Goal: Information Seeking & Learning: Find specific fact

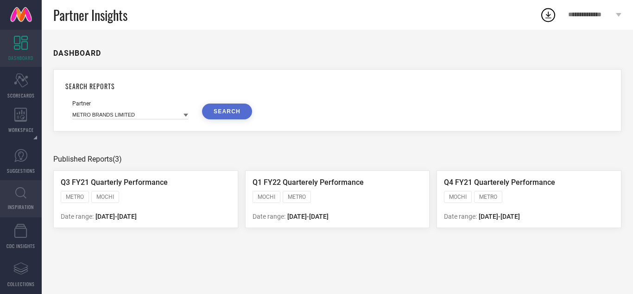
click at [13, 192] on link "INSPIRATION" at bounding box center [21, 198] width 42 height 37
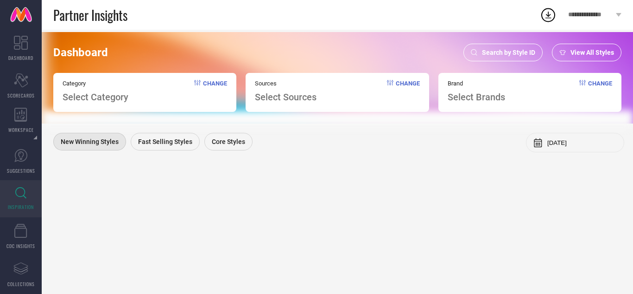
click at [517, 49] on span "Search by Style ID" at bounding box center [508, 52] width 53 height 7
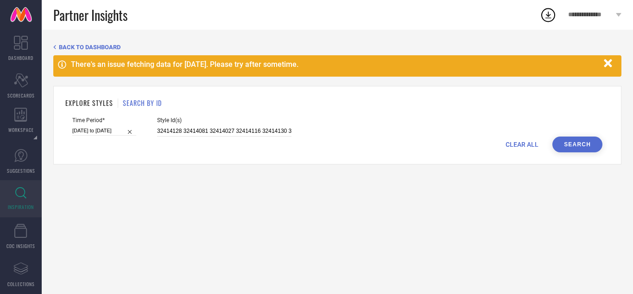
click at [527, 145] on span "CLEAR ALL" at bounding box center [522, 143] width 33 height 7
click at [212, 128] on input at bounding box center [224, 131] width 134 height 11
paste input "36084969 36084955 36084972 36084949 36084946 35357709 35357715 35357708 3535771…"
type input "36084969 36084955 36084972 36084949 36084946 35357709 35357715 35357708 3535771…"
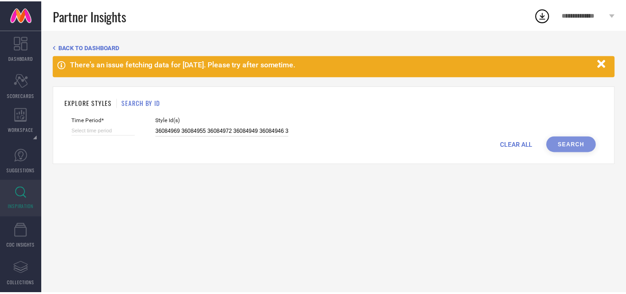
scroll to position [0, 758]
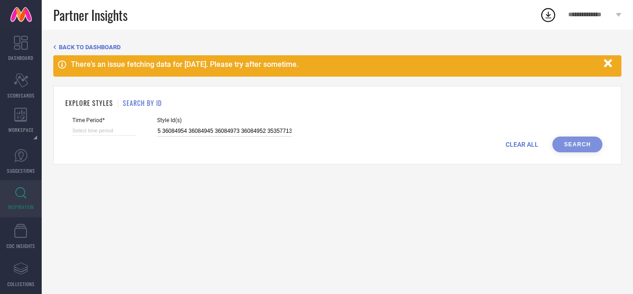
click at [109, 133] on input at bounding box center [104, 131] width 64 height 10
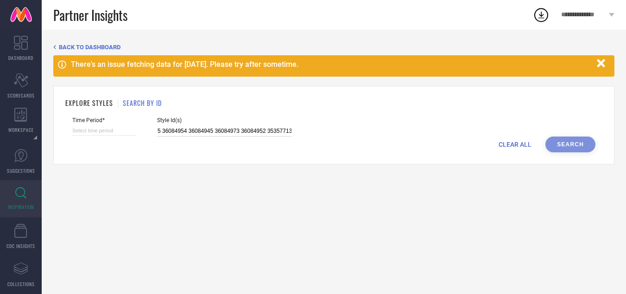
select select "7"
select select "2025"
select select "8"
select select "2025"
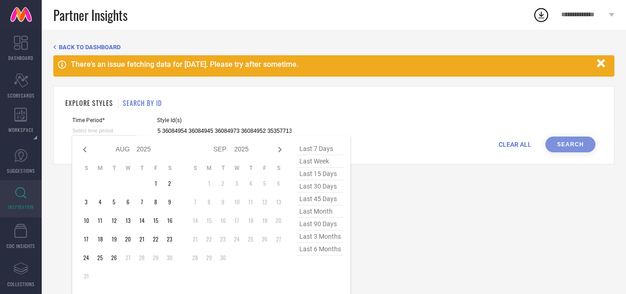
type input "36084969 36084955 36084972 36084949 36084946 35357709 35357715 35357708 3535771…"
click at [329, 183] on span "last 30 days" at bounding box center [320, 186] width 46 height 13
type input "[DATE] to [DATE]"
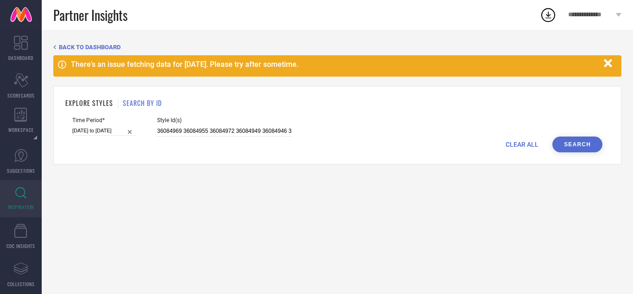
click at [578, 146] on button "Search" at bounding box center [578, 144] width 50 height 16
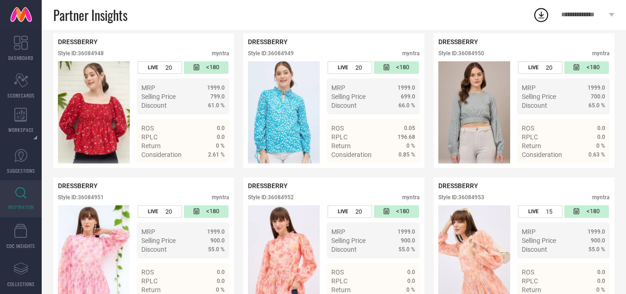
scroll to position [974, 0]
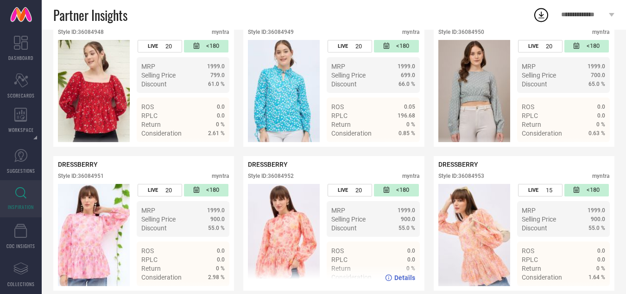
drag, startPoint x: 405, startPoint y: 194, endPoint x: 387, endPoint y: 168, distance: 31.6
click at [387, 168] on div "DRESSBERRY" at bounding box center [334, 163] width 172 height 7
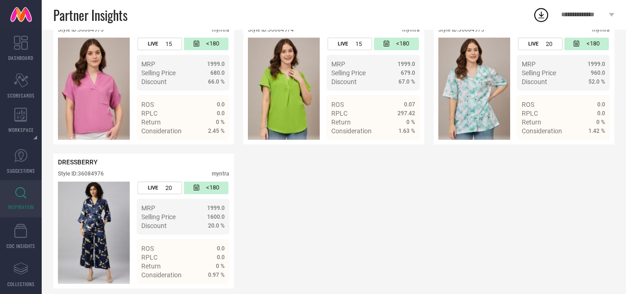
scroll to position [1709, 0]
